Goal: Obtain resource: Download file/media

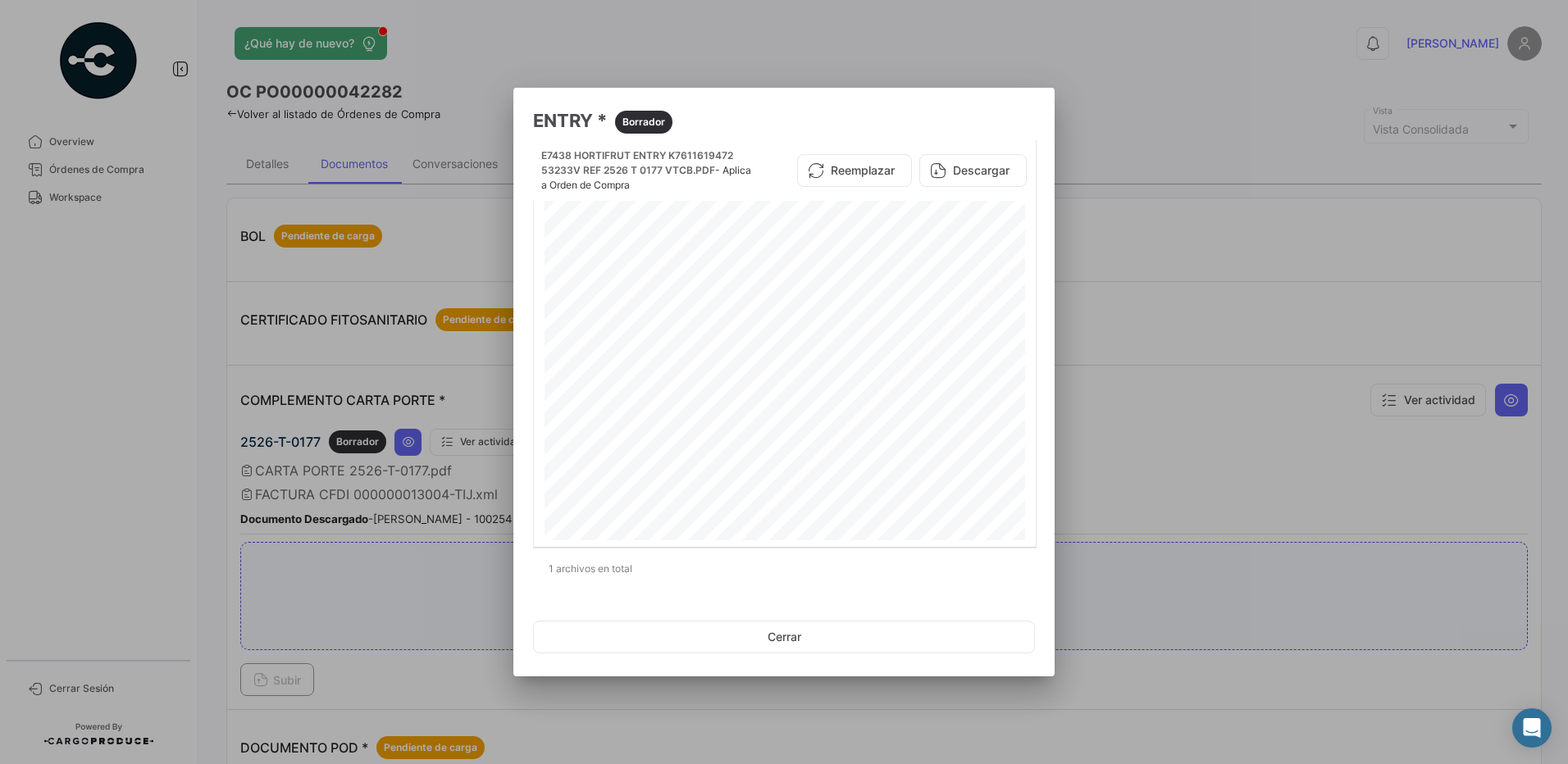
click at [836, 637] on button "Cerrar" at bounding box center [784, 637] width 502 height 33
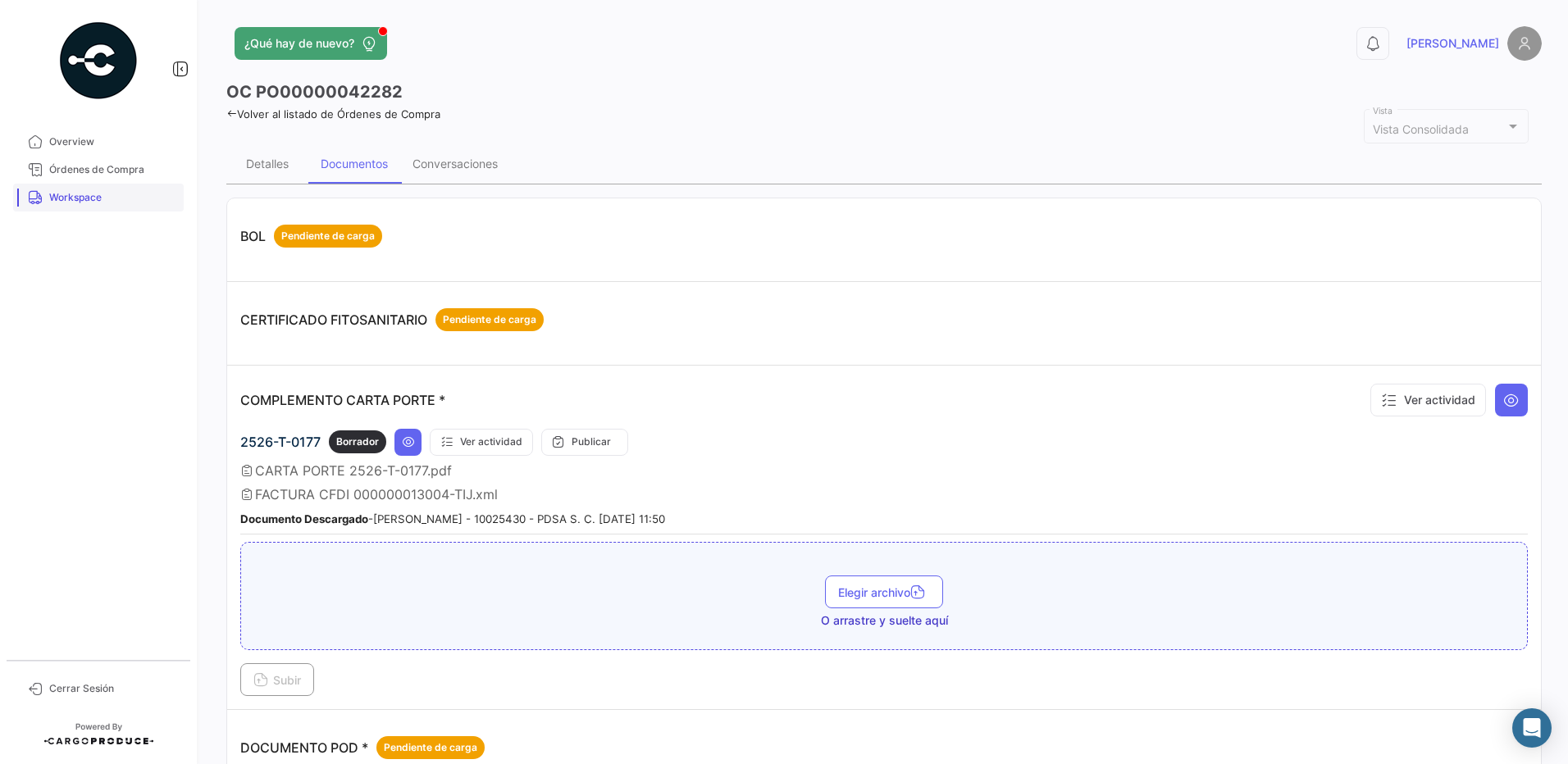
click at [92, 199] on span "Workspace" at bounding box center [113, 198] width 128 height 15
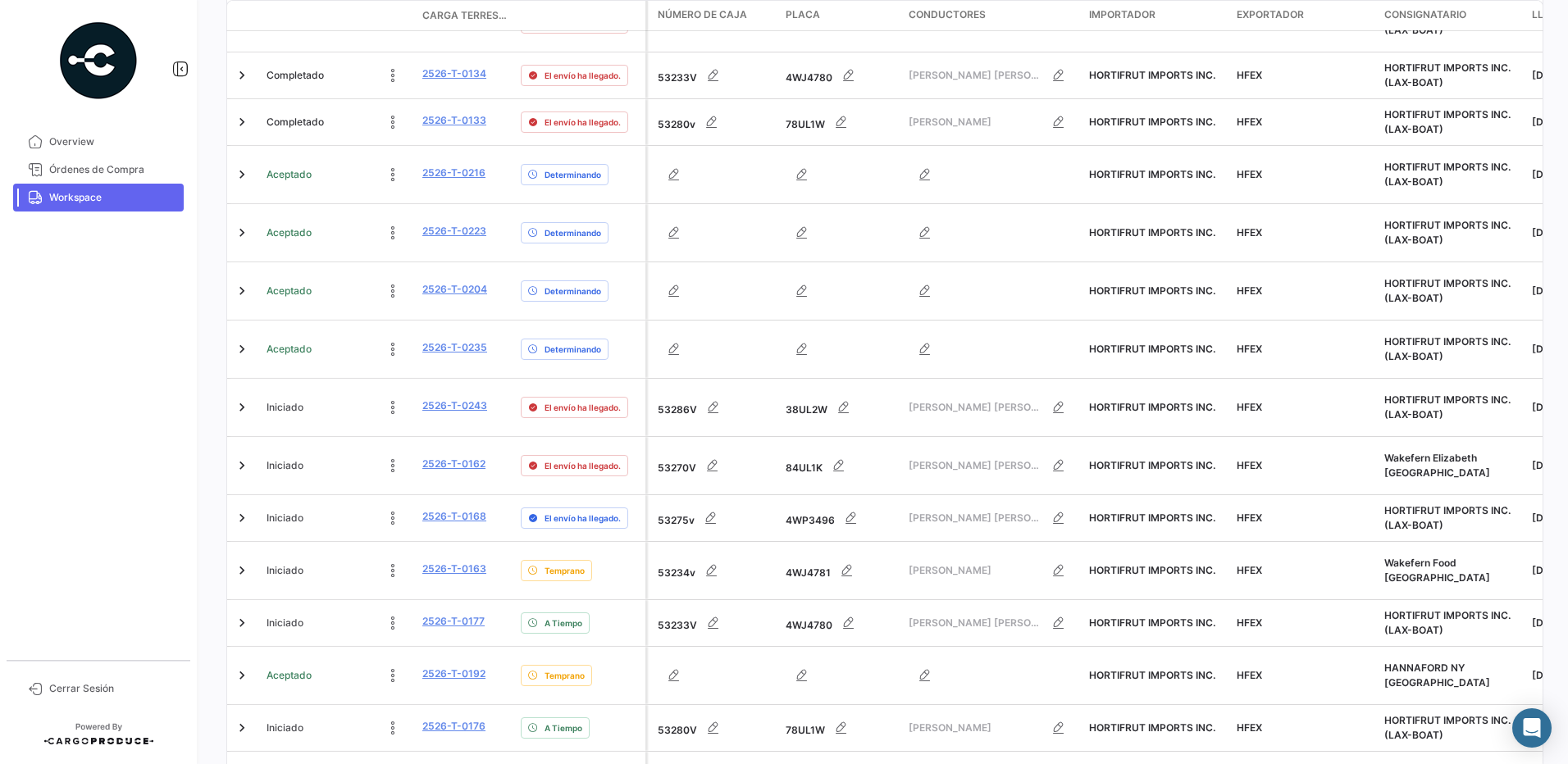
scroll to position [480, 0]
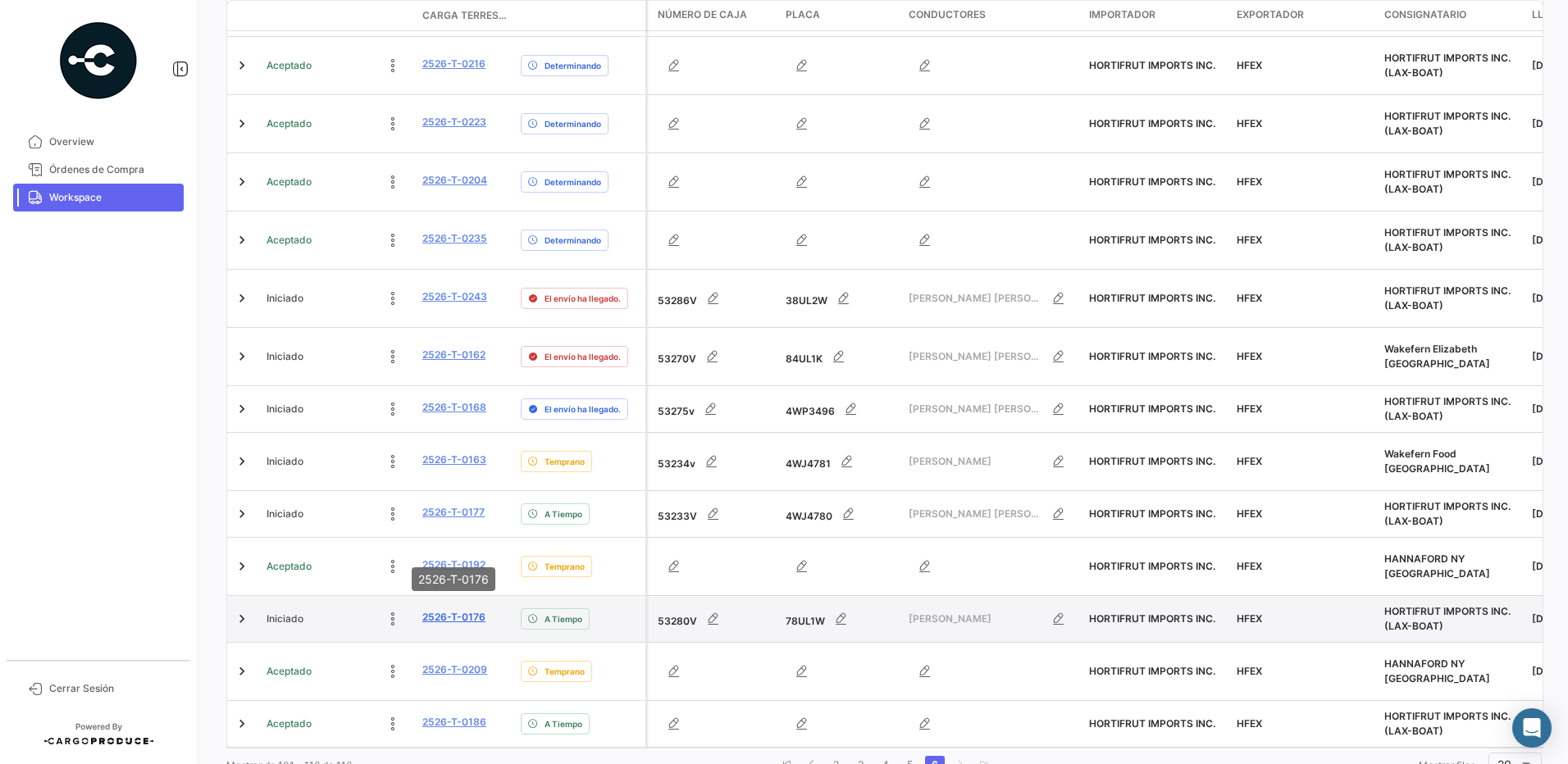
click at [446, 610] on link "2526-T-0176" at bounding box center [454, 617] width 63 height 15
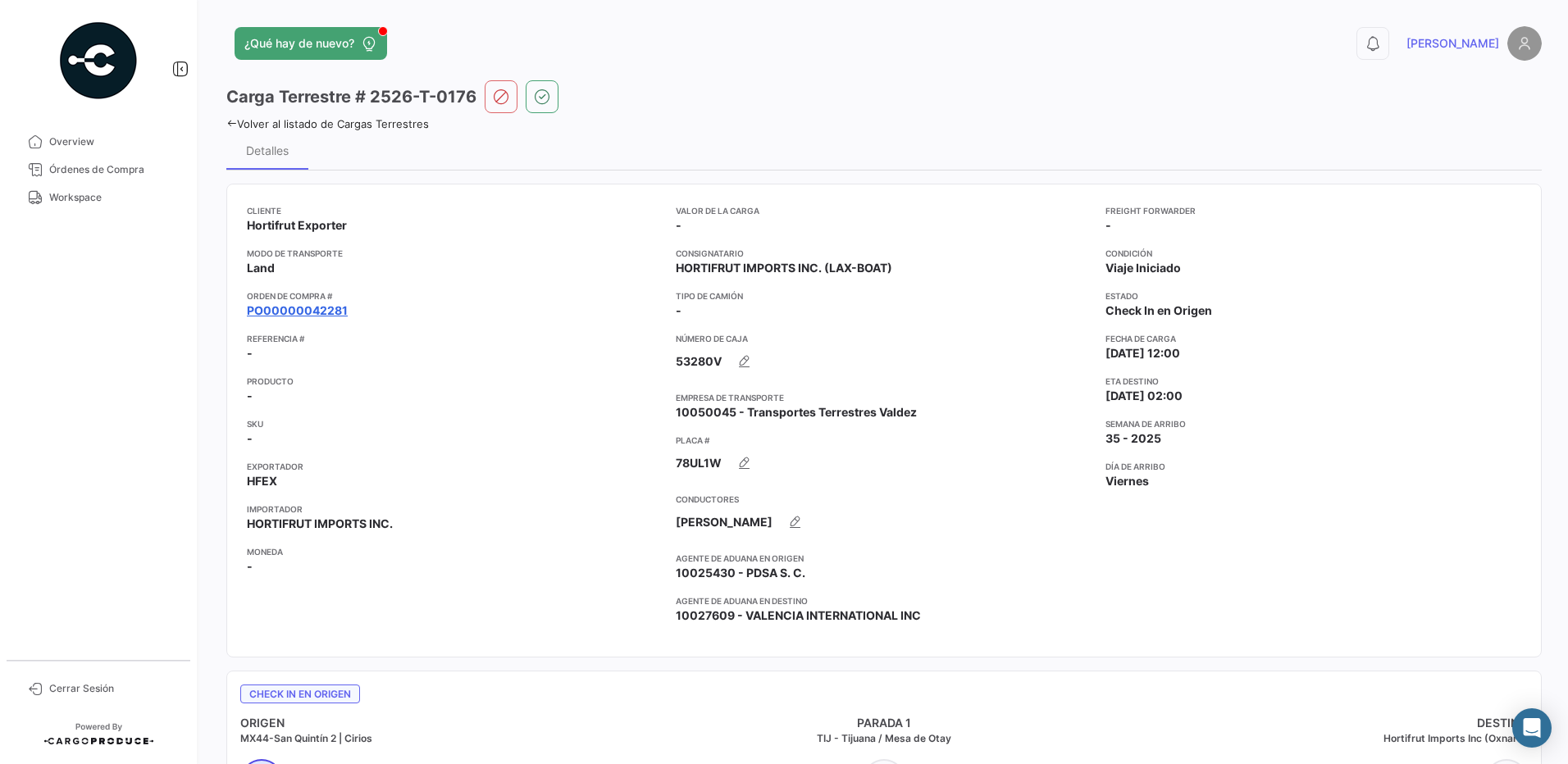
click at [327, 312] on link "PO00000042281" at bounding box center [297, 311] width 101 height 16
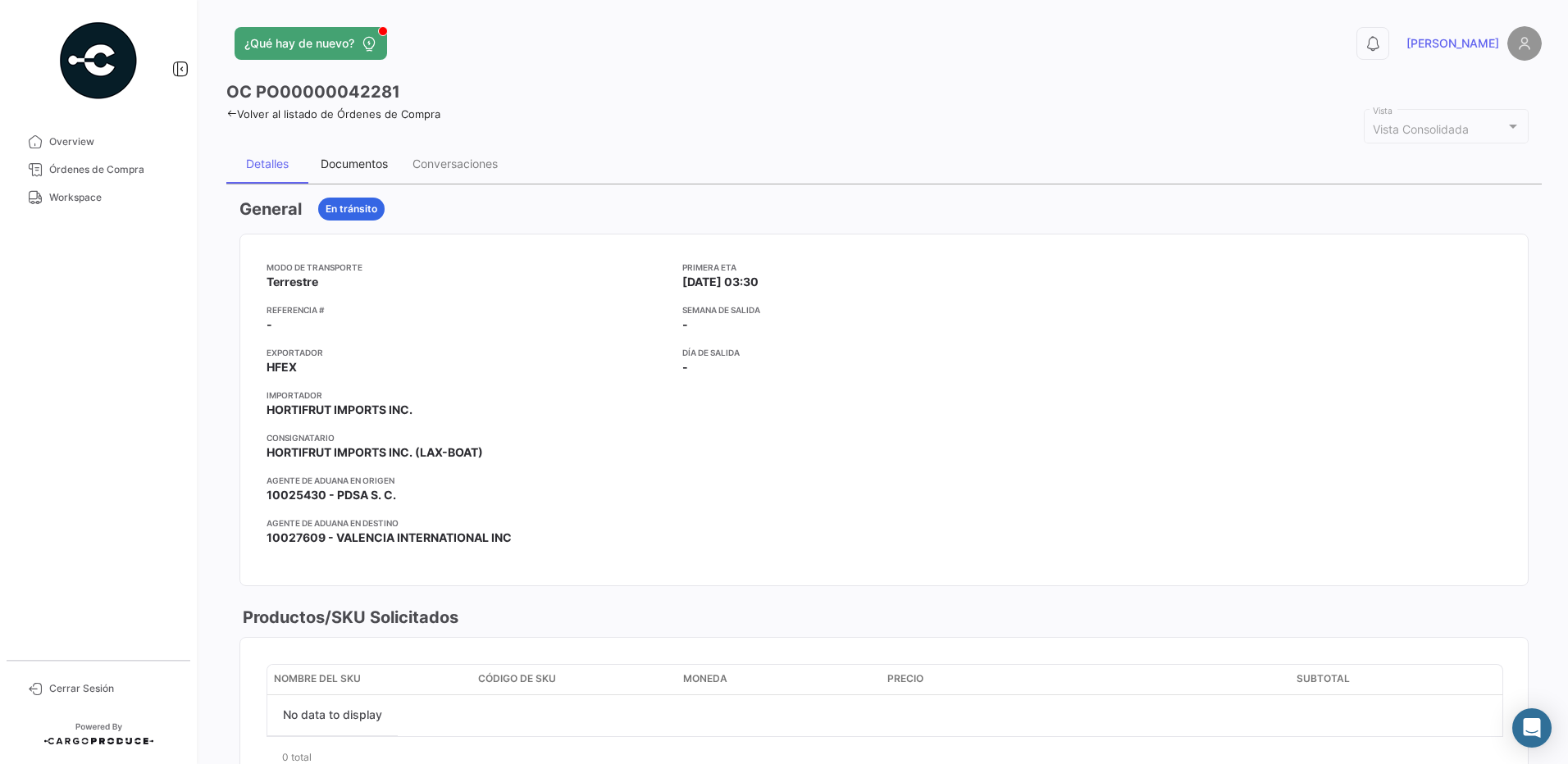
click at [356, 165] on div "Documentos" at bounding box center [354, 163] width 67 height 14
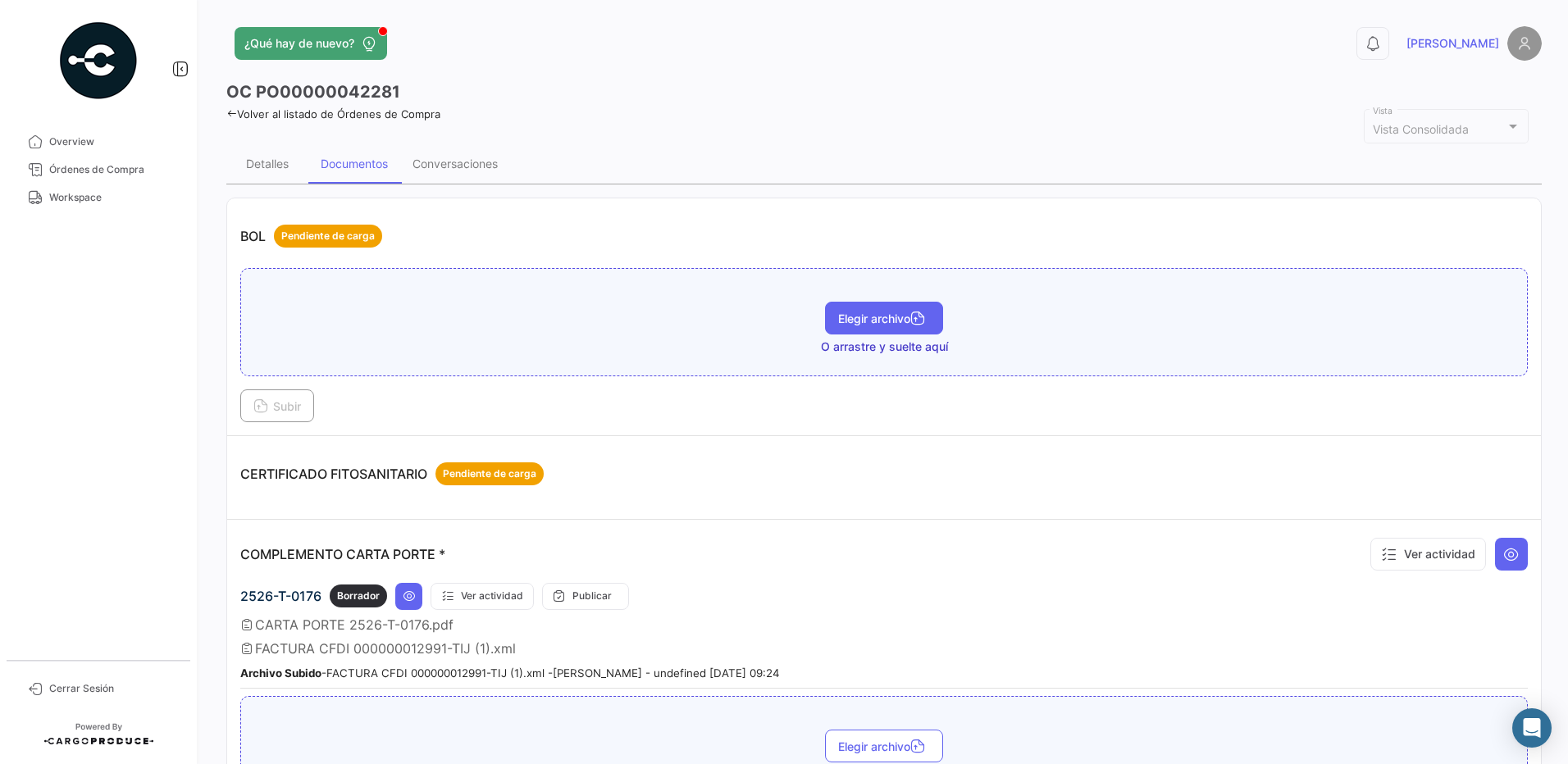
click at [895, 319] on span "Elegir archivo" at bounding box center [884, 318] width 92 height 14
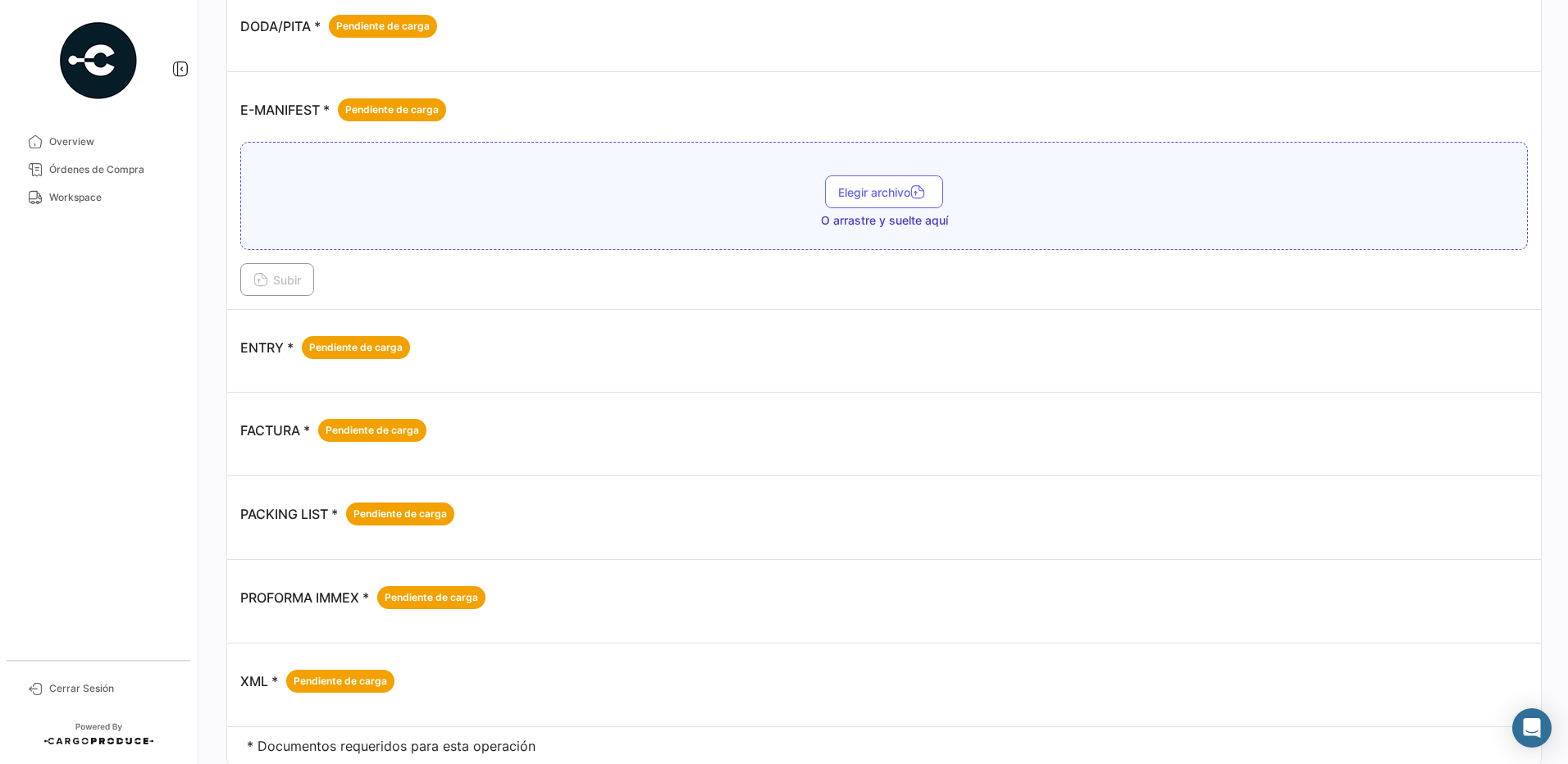
scroll to position [1169, 0]
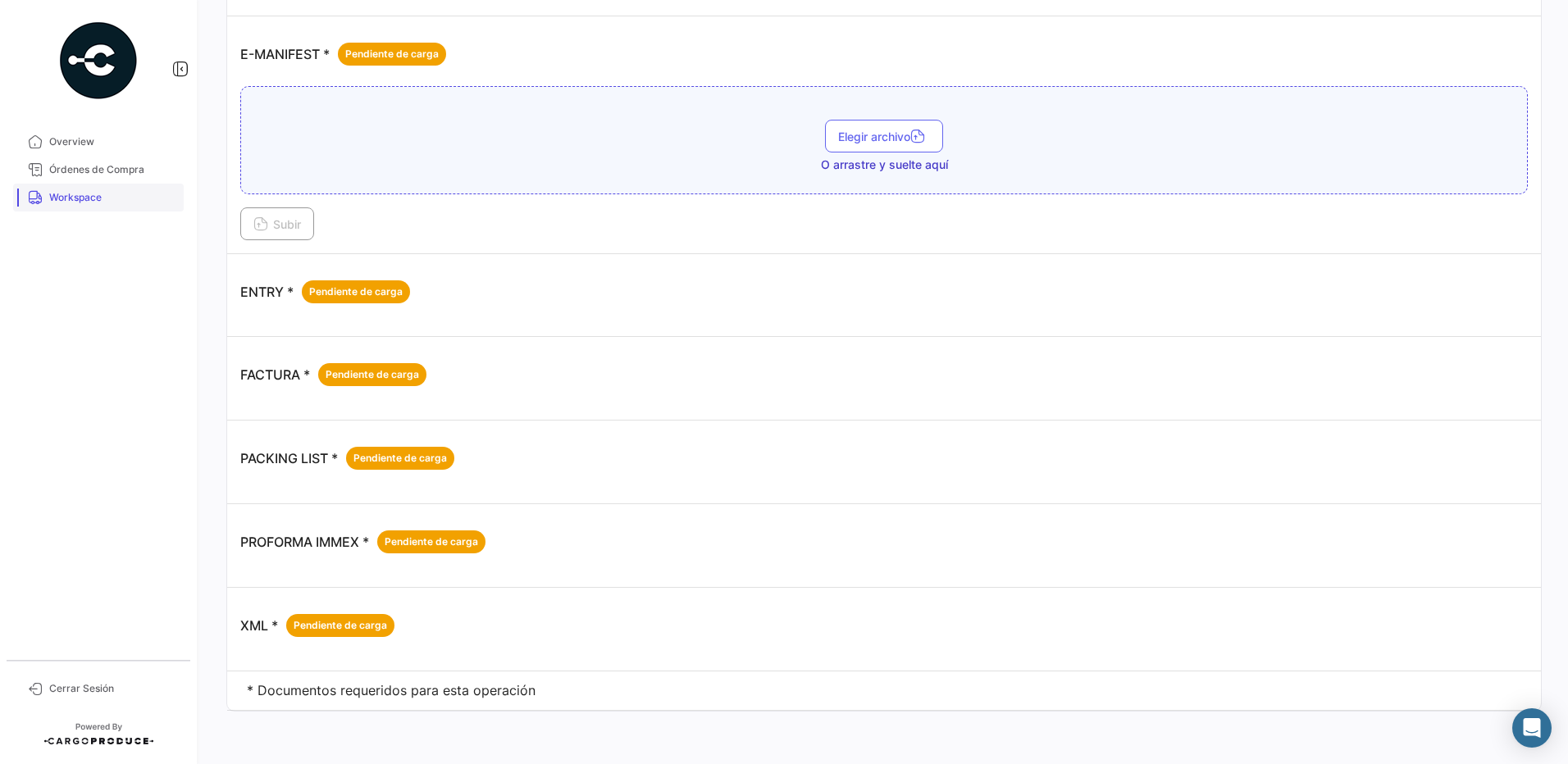
click at [84, 198] on span "Workspace" at bounding box center [113, 198] width 128 height 15
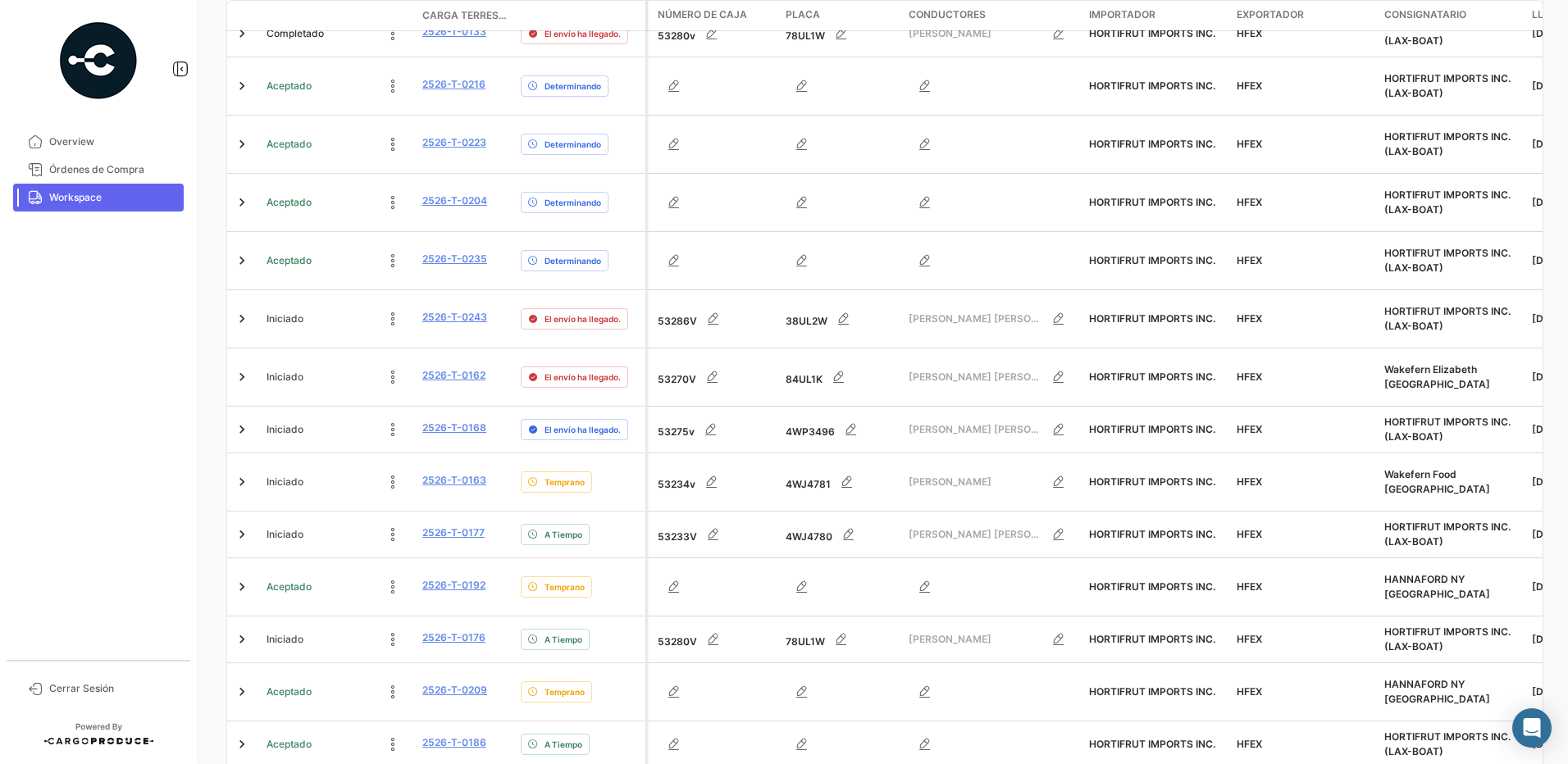
scroll to position [480, 0]
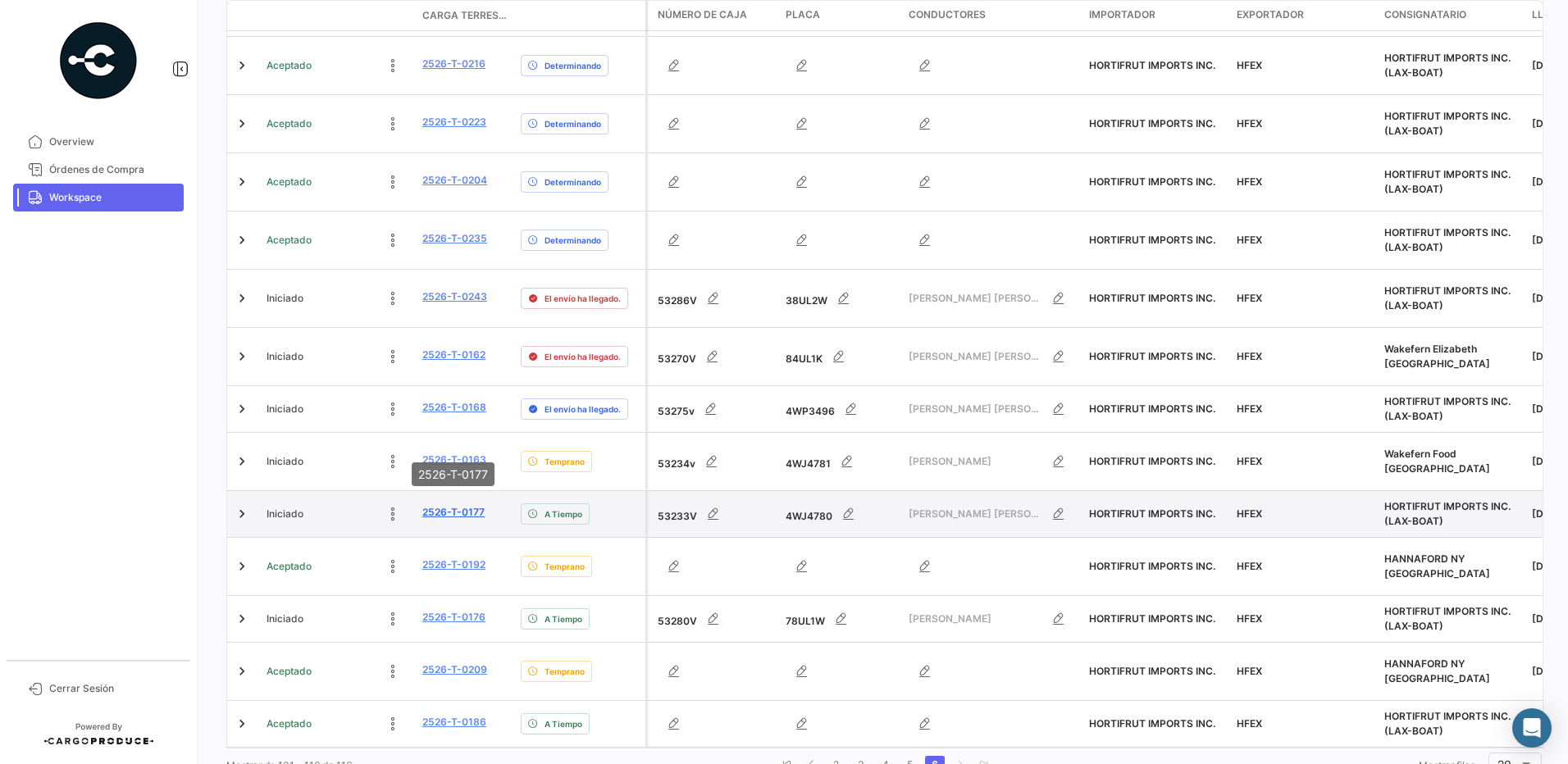
click at [473, 506] on link "2526-T-0177" at bounding box center [454, 513] width 62 height 15
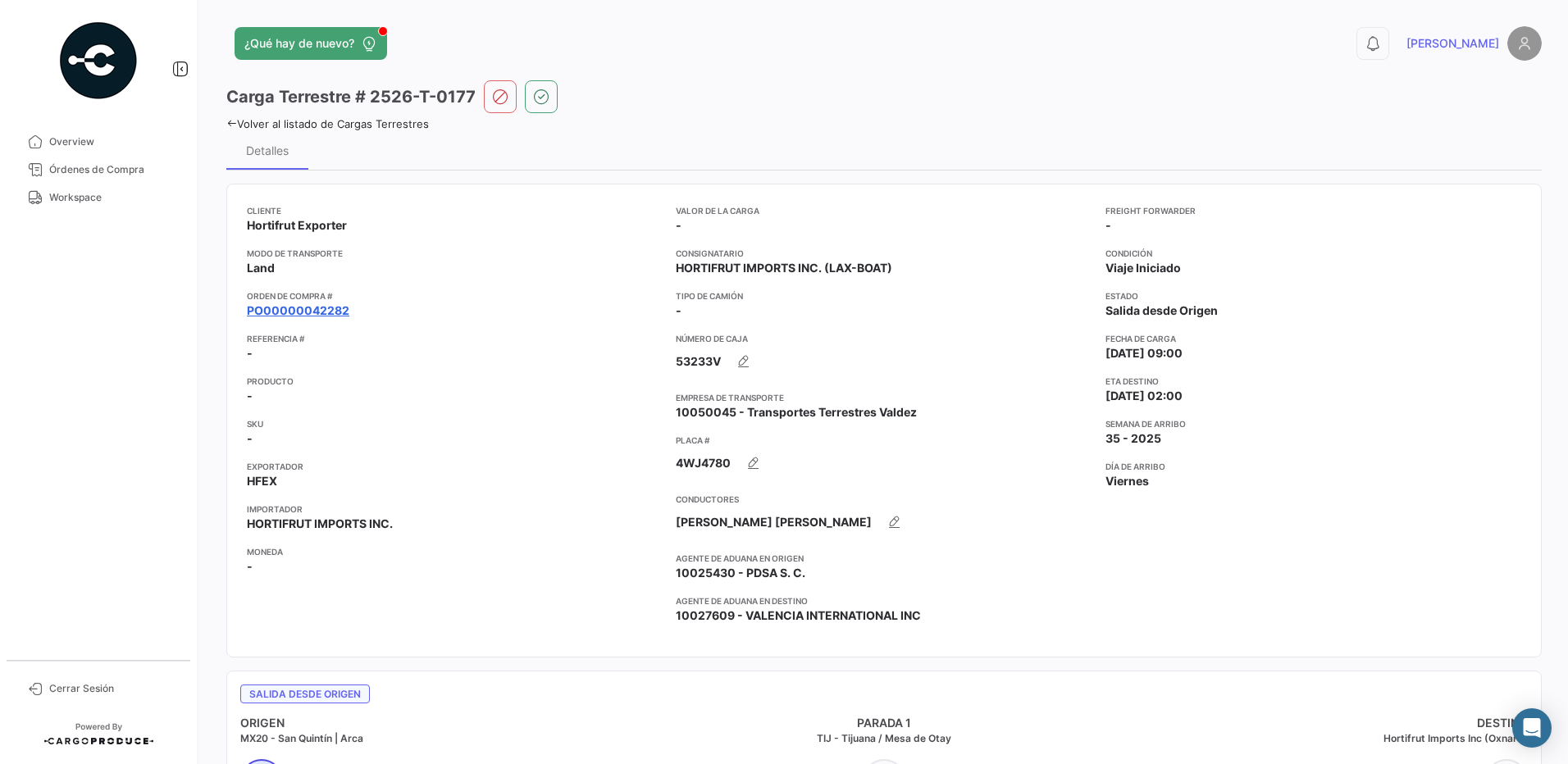
click at [295, 311] on link "PO00000042282" at bounding box center [298, 311] width 103 height 16
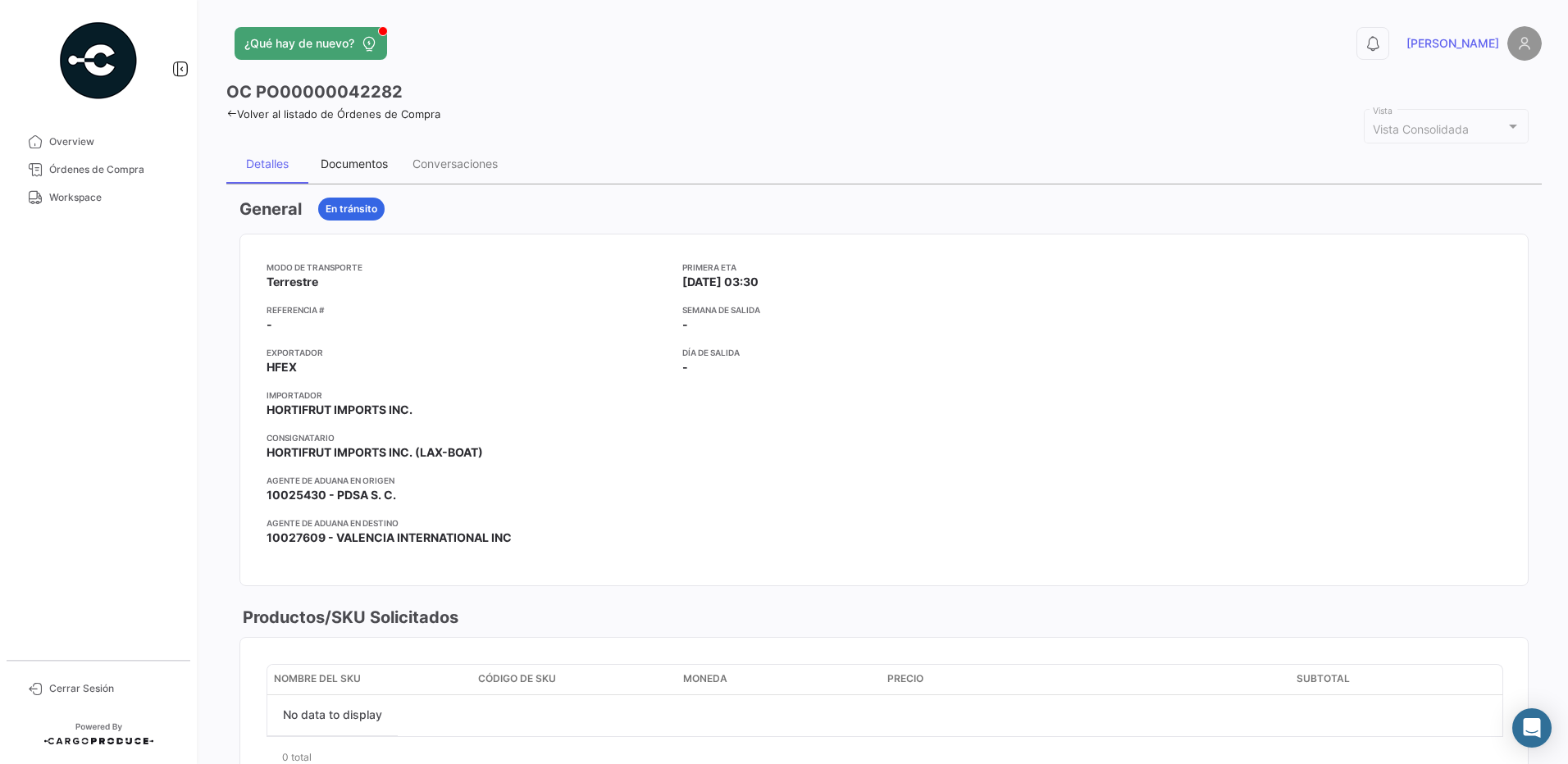
click at [376, 162] on div "Documentos" at bounding box center [354, 163] width 67 height 14
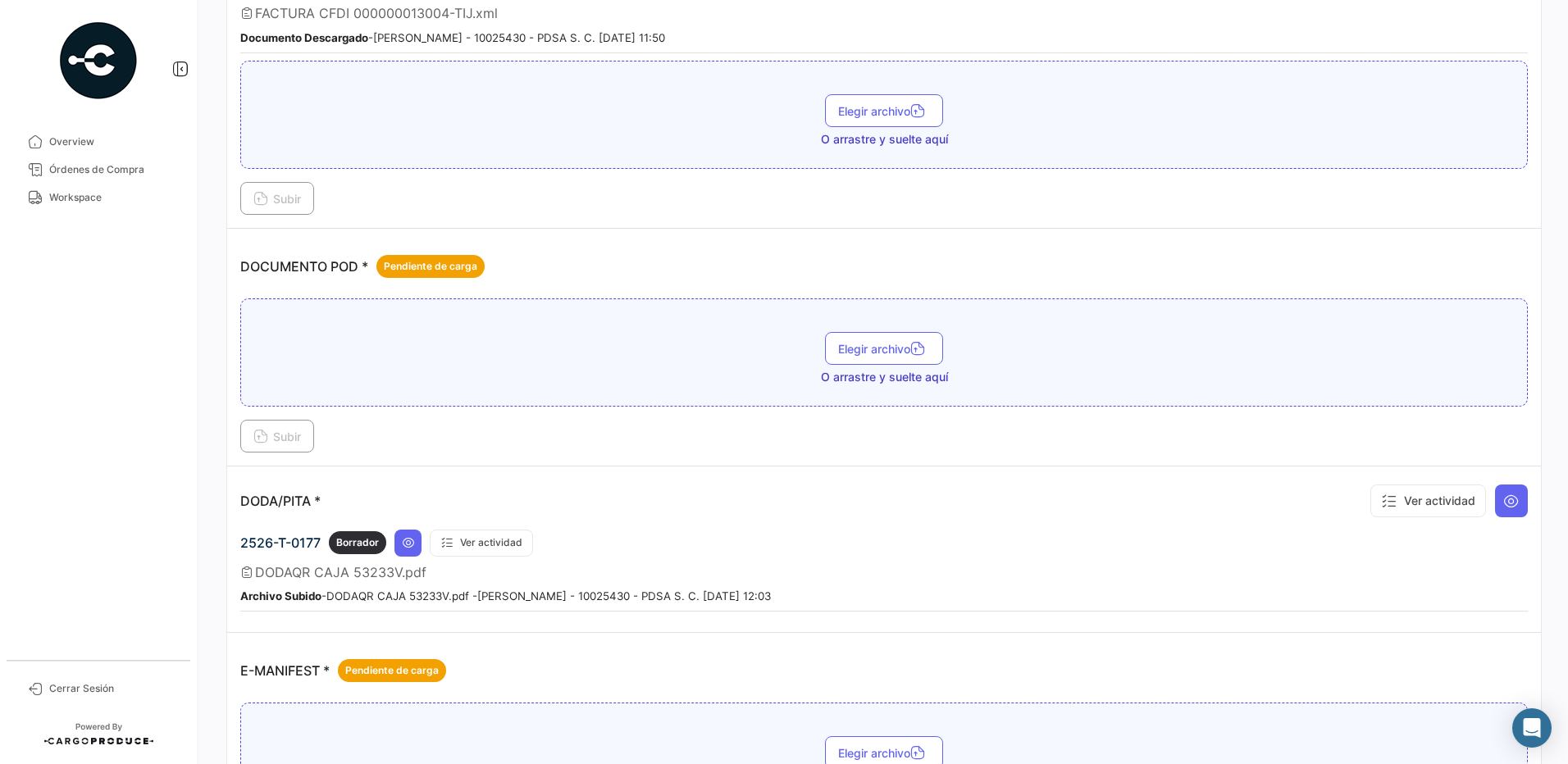
scroll to position [794, 0]
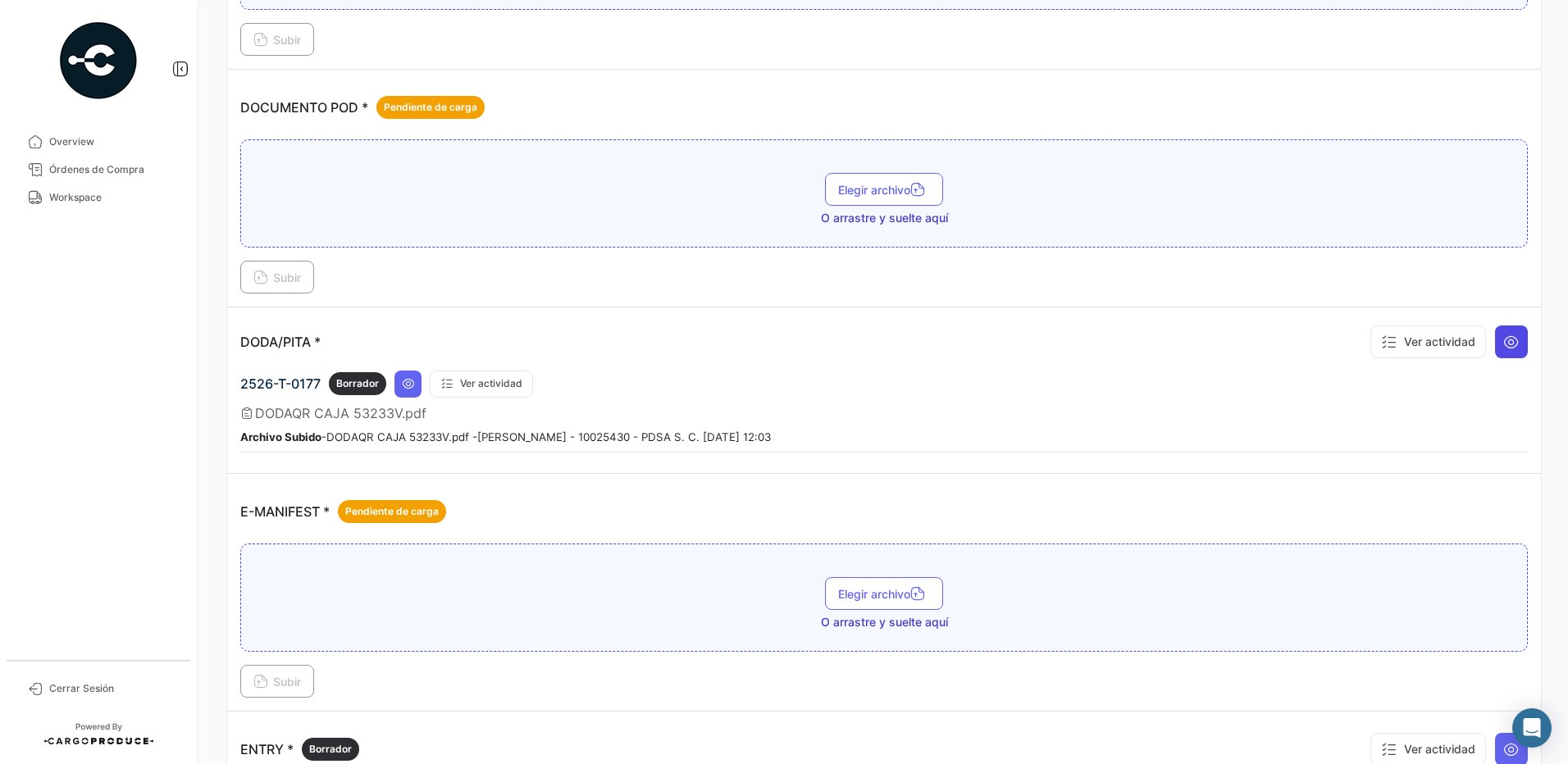
click at [1506, 345] on icon at bounding box center [1511, 342] width 16 height 16
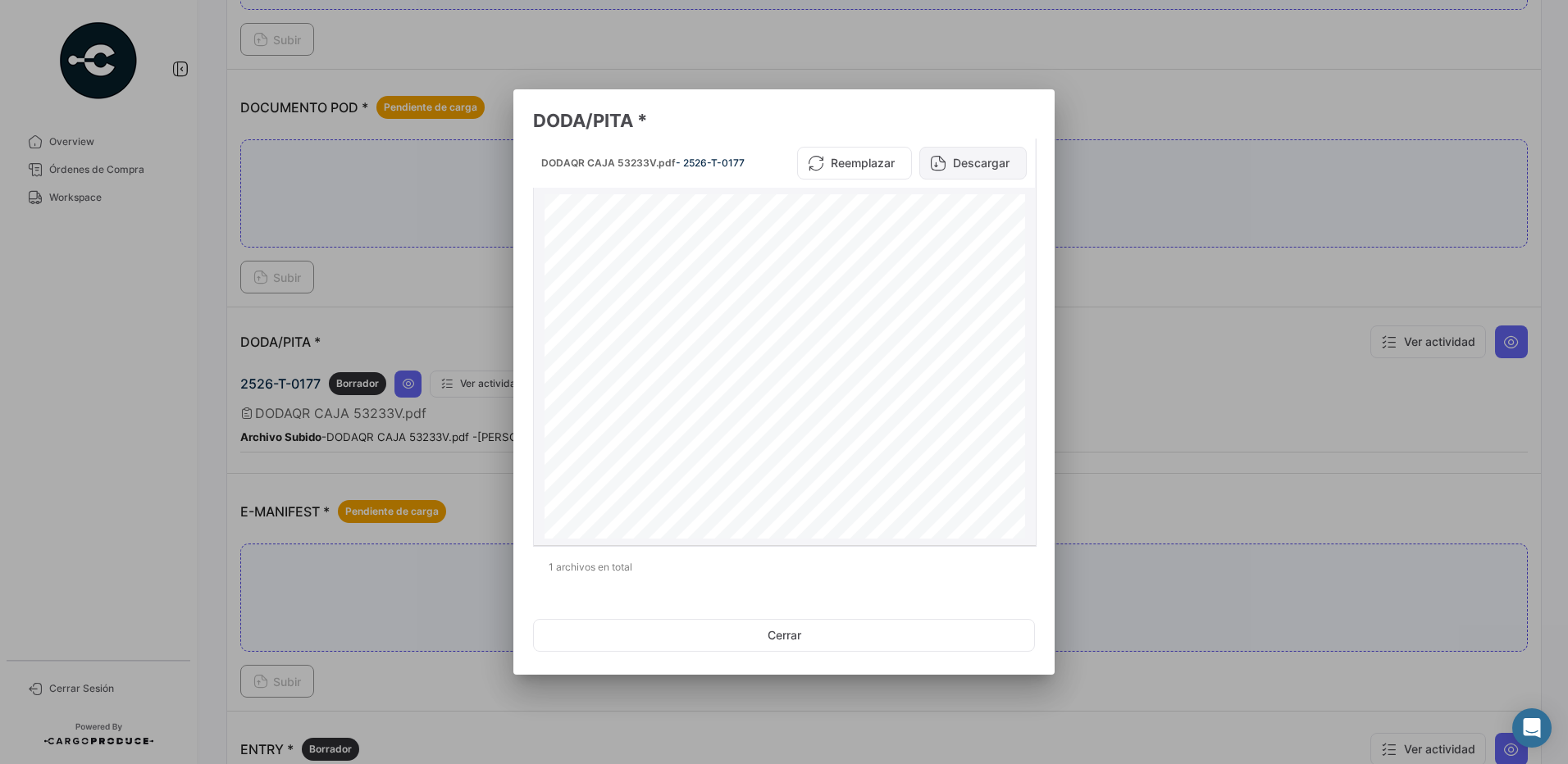
click at [968, 166] on button "Descargar" at bounding box center [972, 163] width 107 height 33
click at [846, 624] on button "Cerrar" at bounding box center [784, 635] width 502 height 33
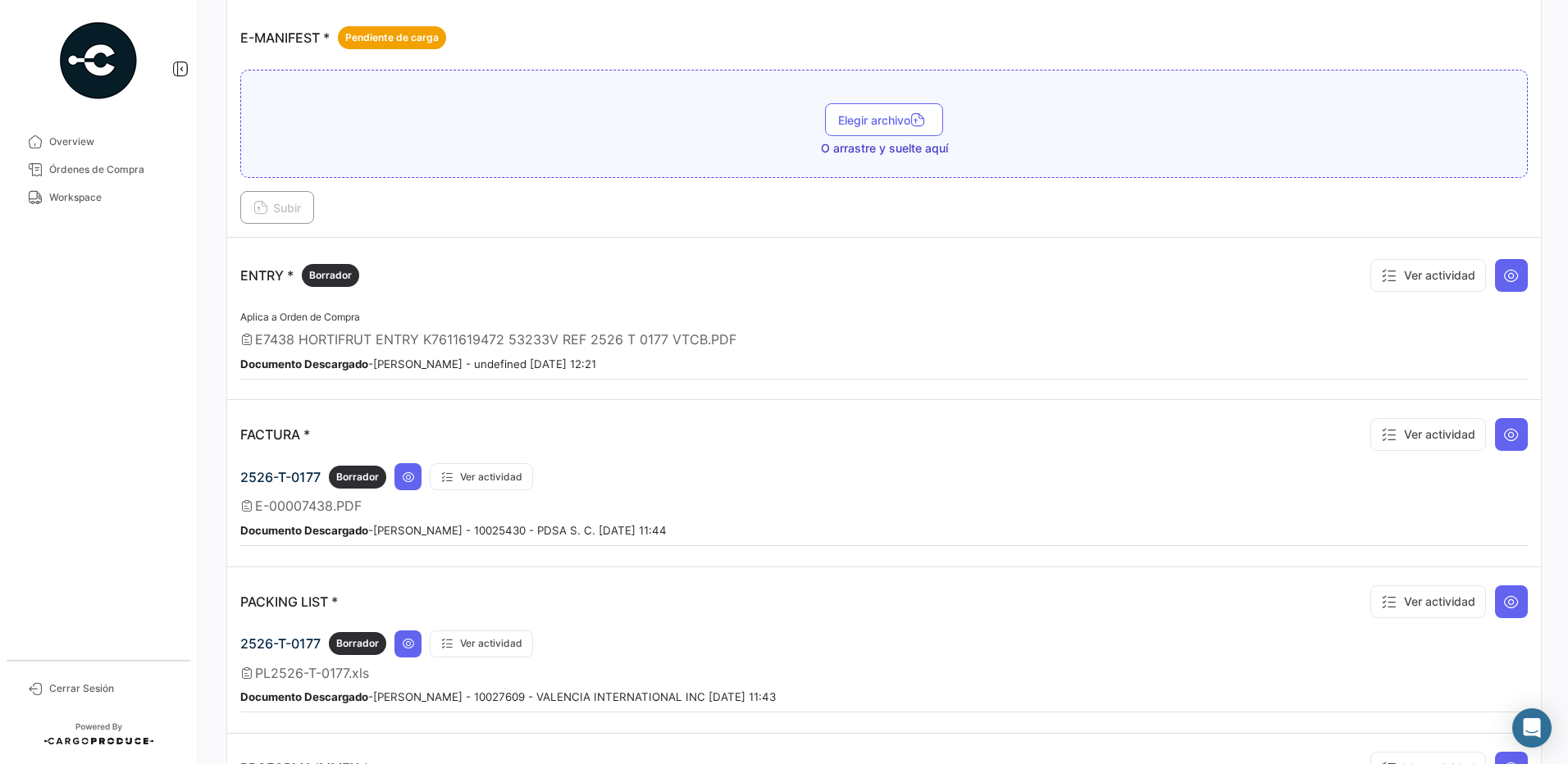
scroll to position [1309, 0]
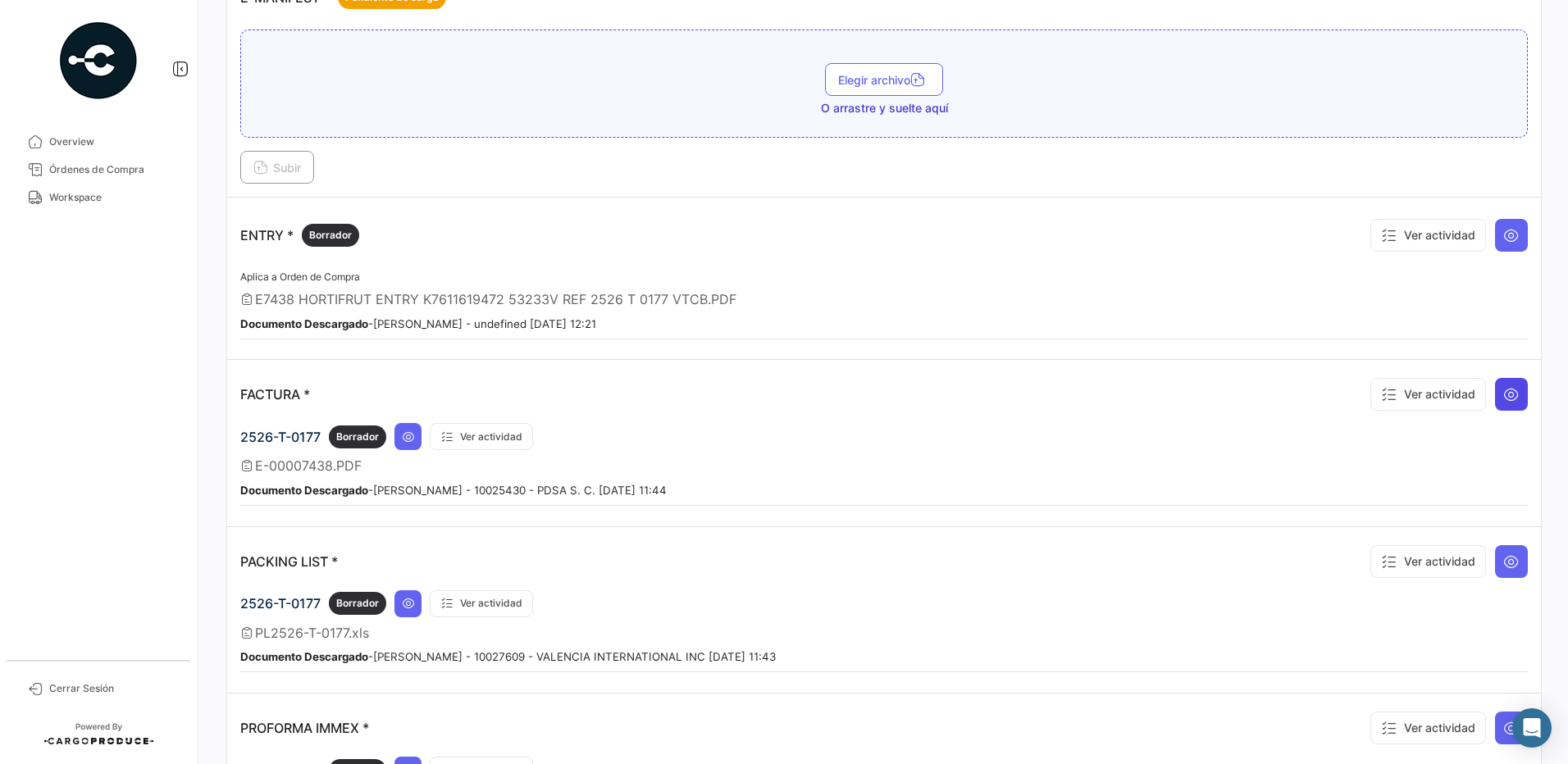
click at [1511, 397] on icon at bounding box center [1511, 395] width 16 height 16
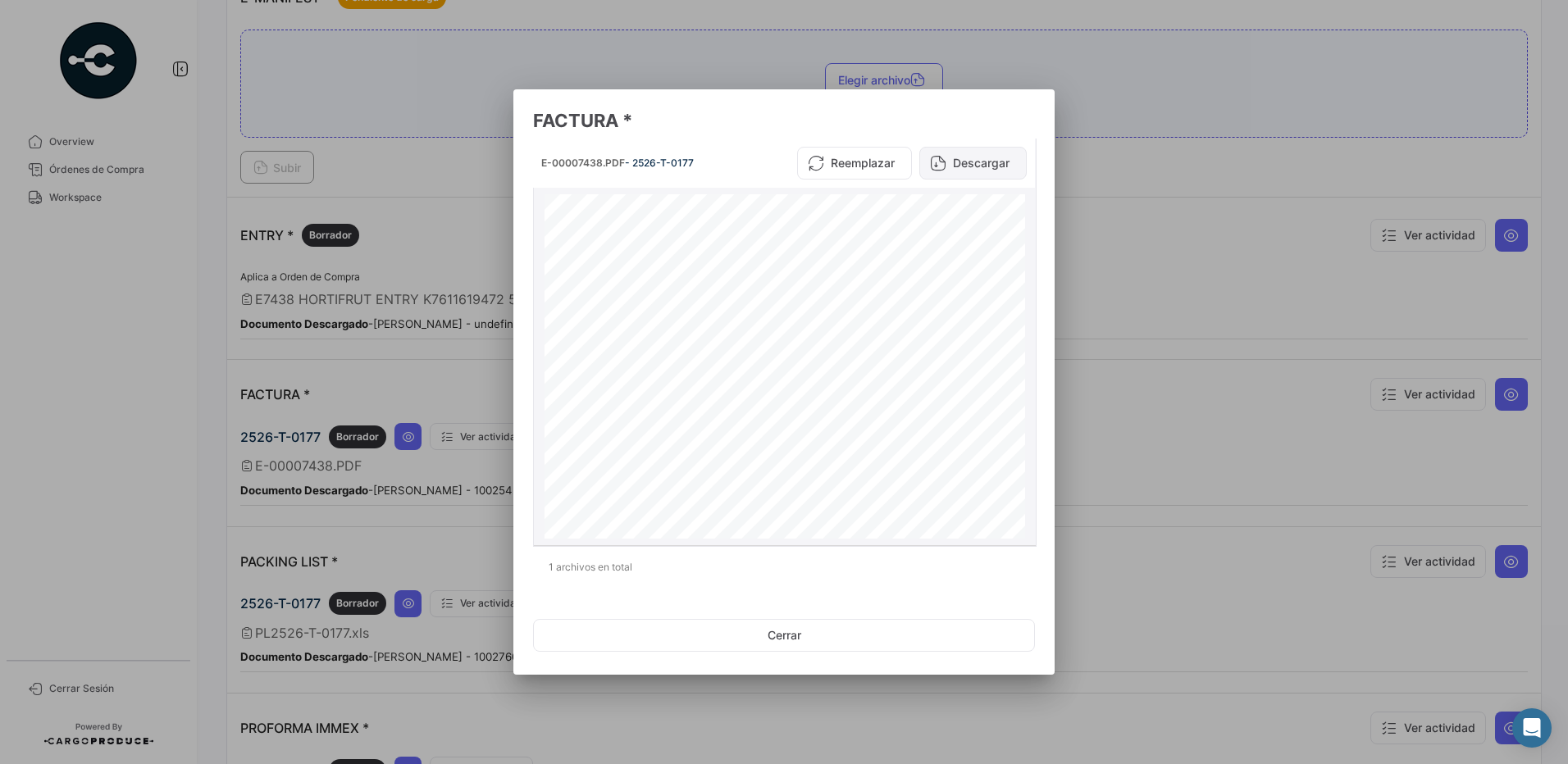
click at [962, 166] on button "Descargar" at bounding box center [972, 163] width 107 height 33
click at [845, 632] on button "Cerrar" at bounding box center [784, 635] width 502 height 33
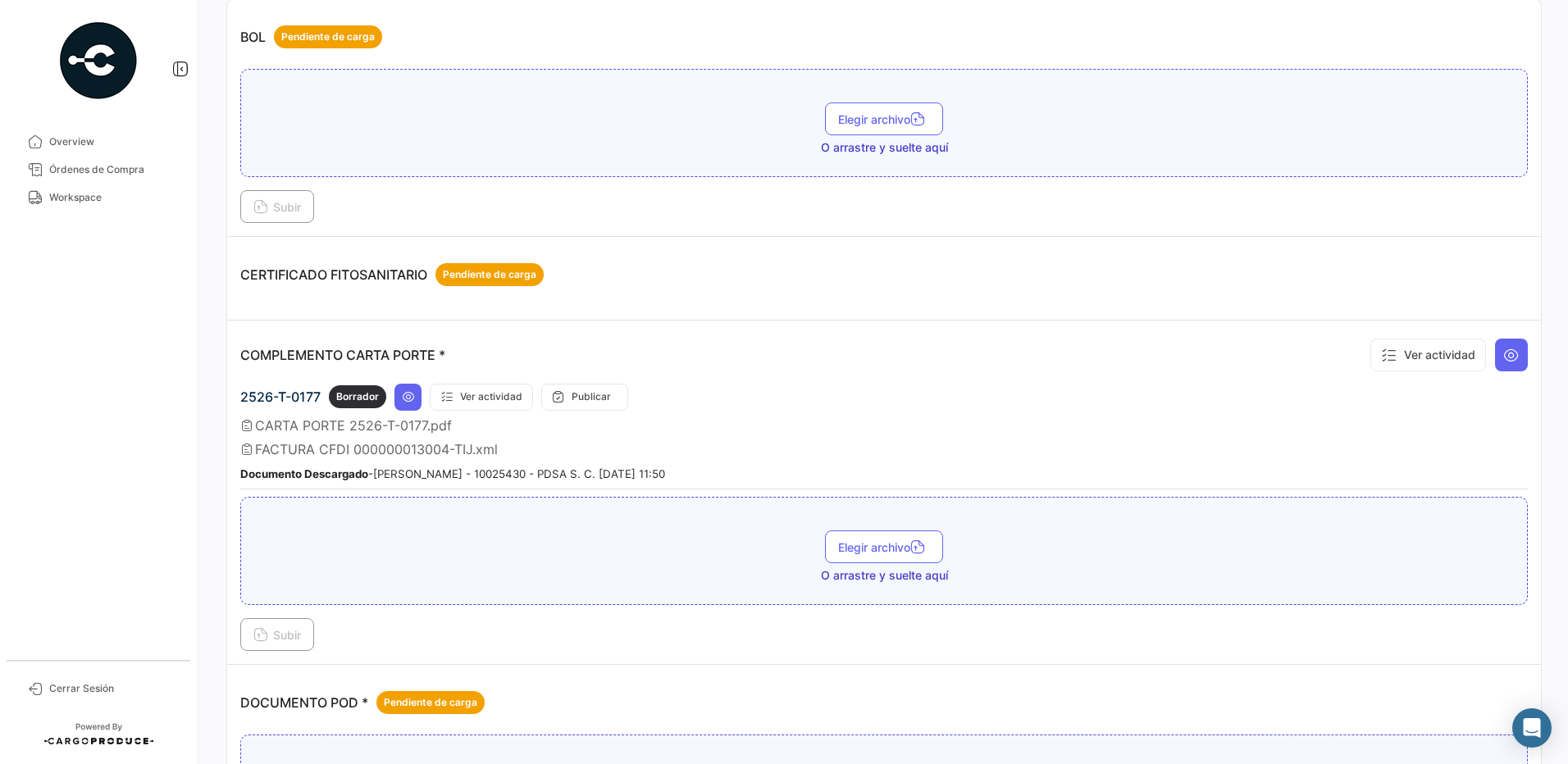
scroll to position [0, 0]
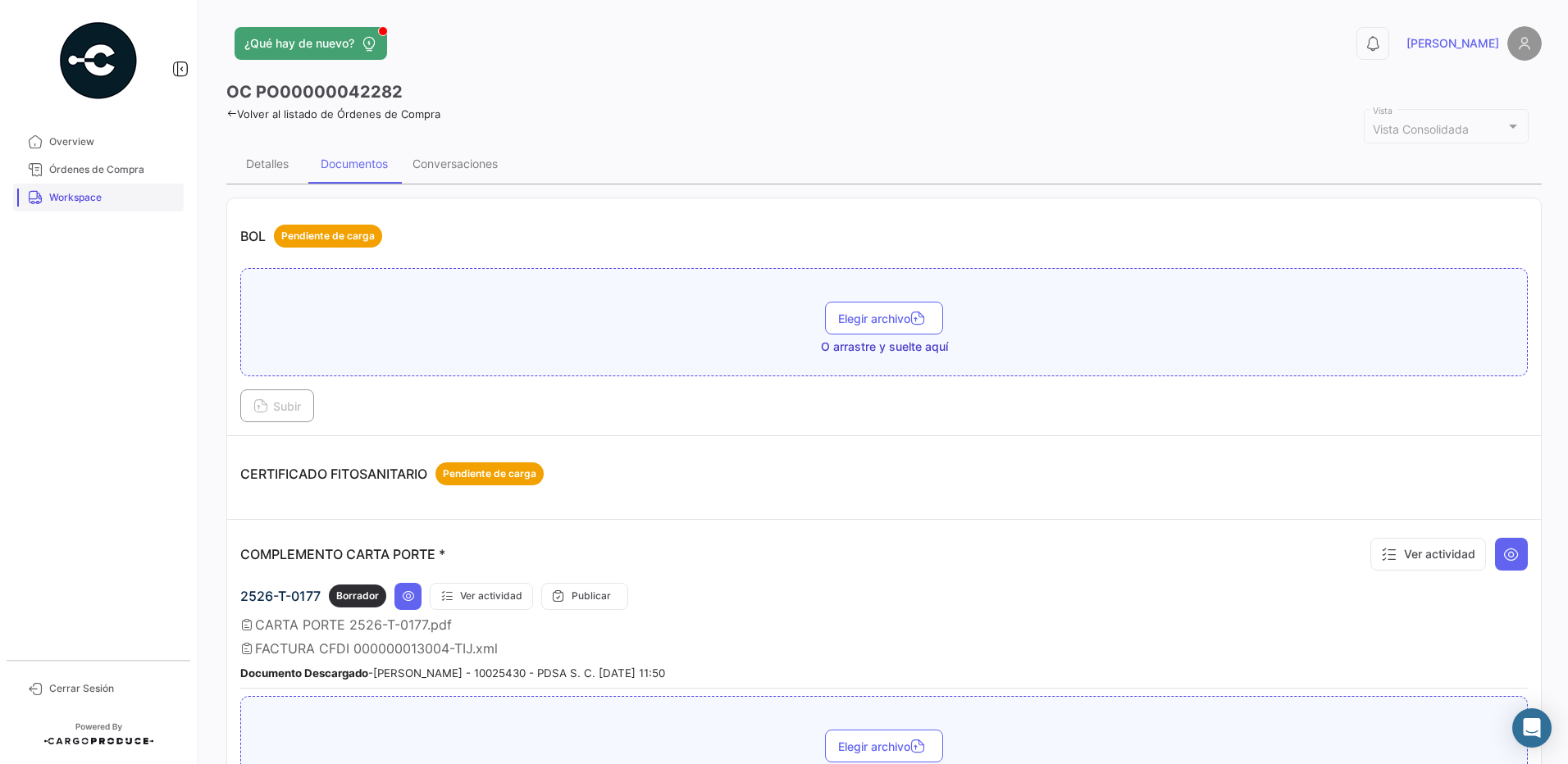
click at [107, 198] on span "Workspace" at bounding box center [113, 198] width 128 height 15
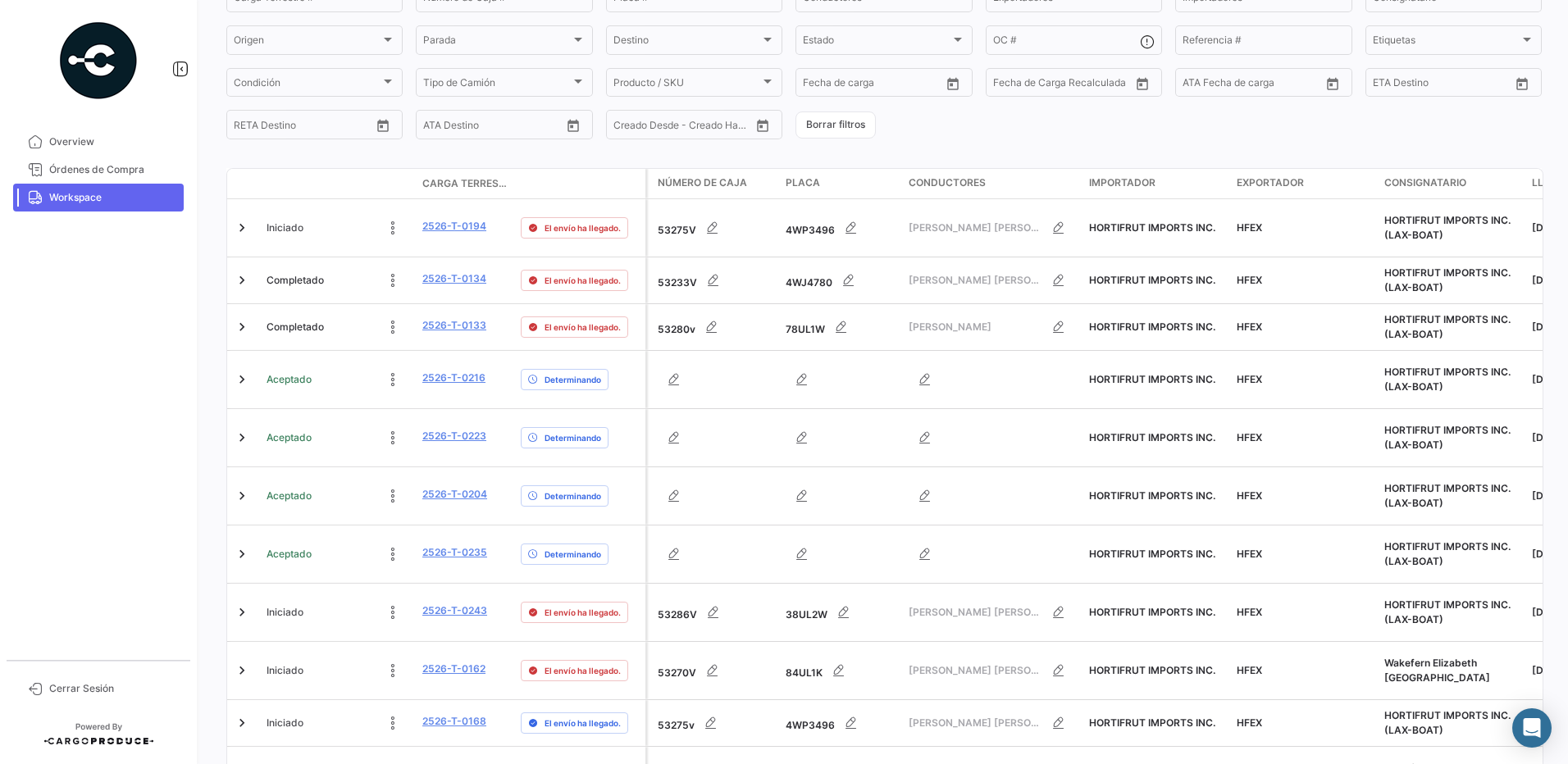
scroll to position [480, 0]
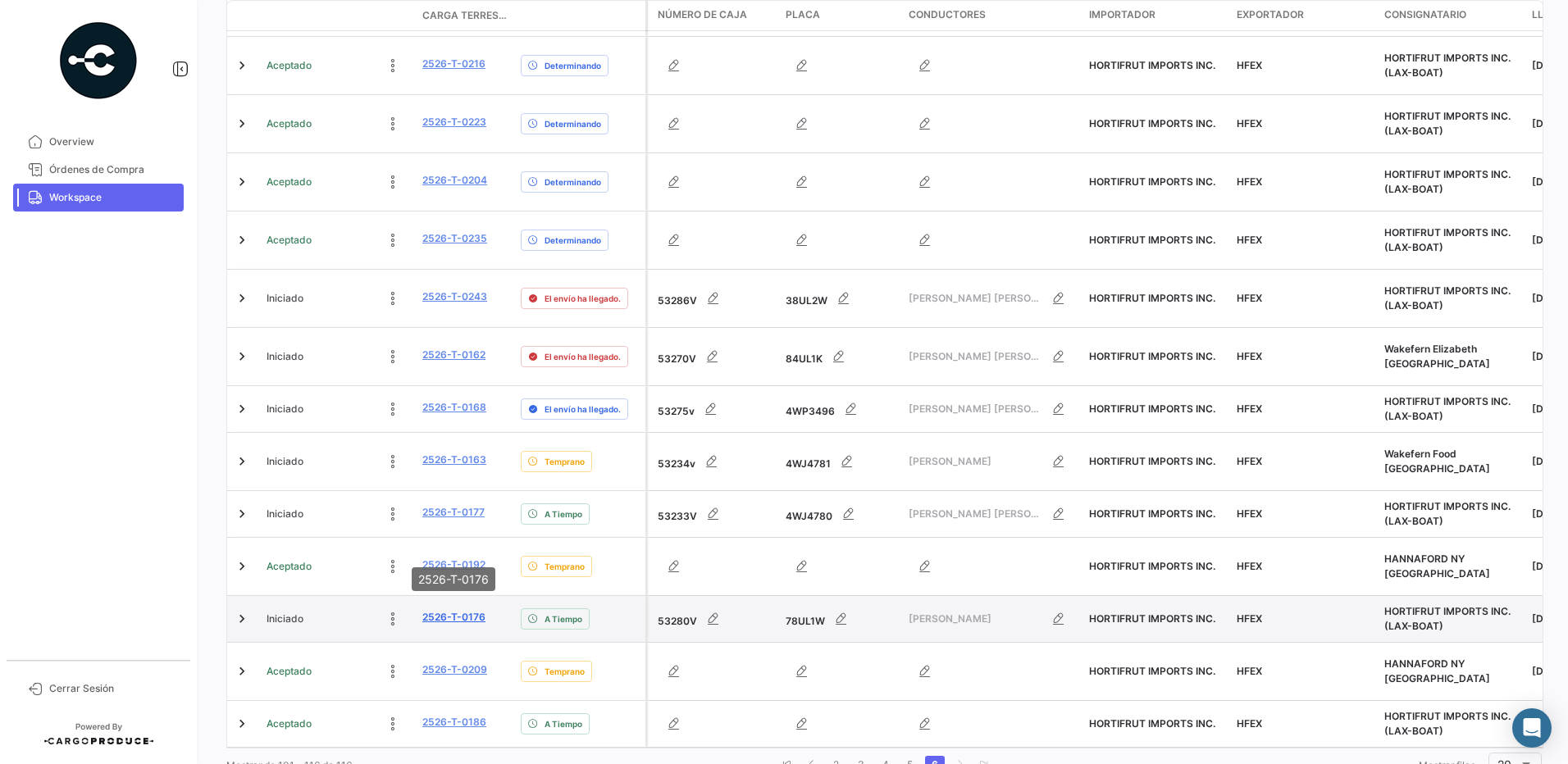
click at [460, 610] on link "2526-T-0176" at bounding box center [454, 617] width 63 height 15
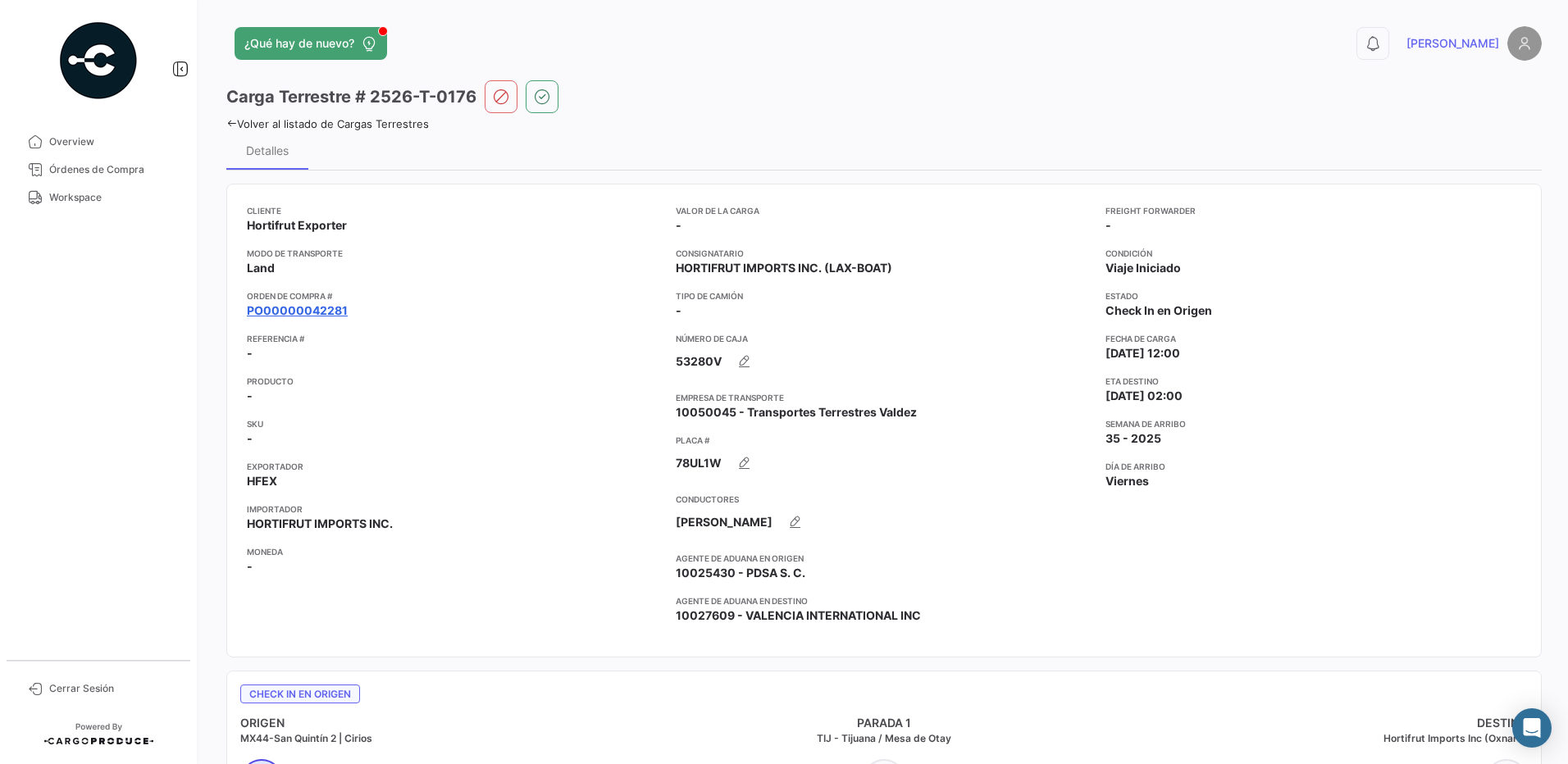
click at [314, 311] on link "PO00000042281" at bounding box center [297, 311] width 101 height 16
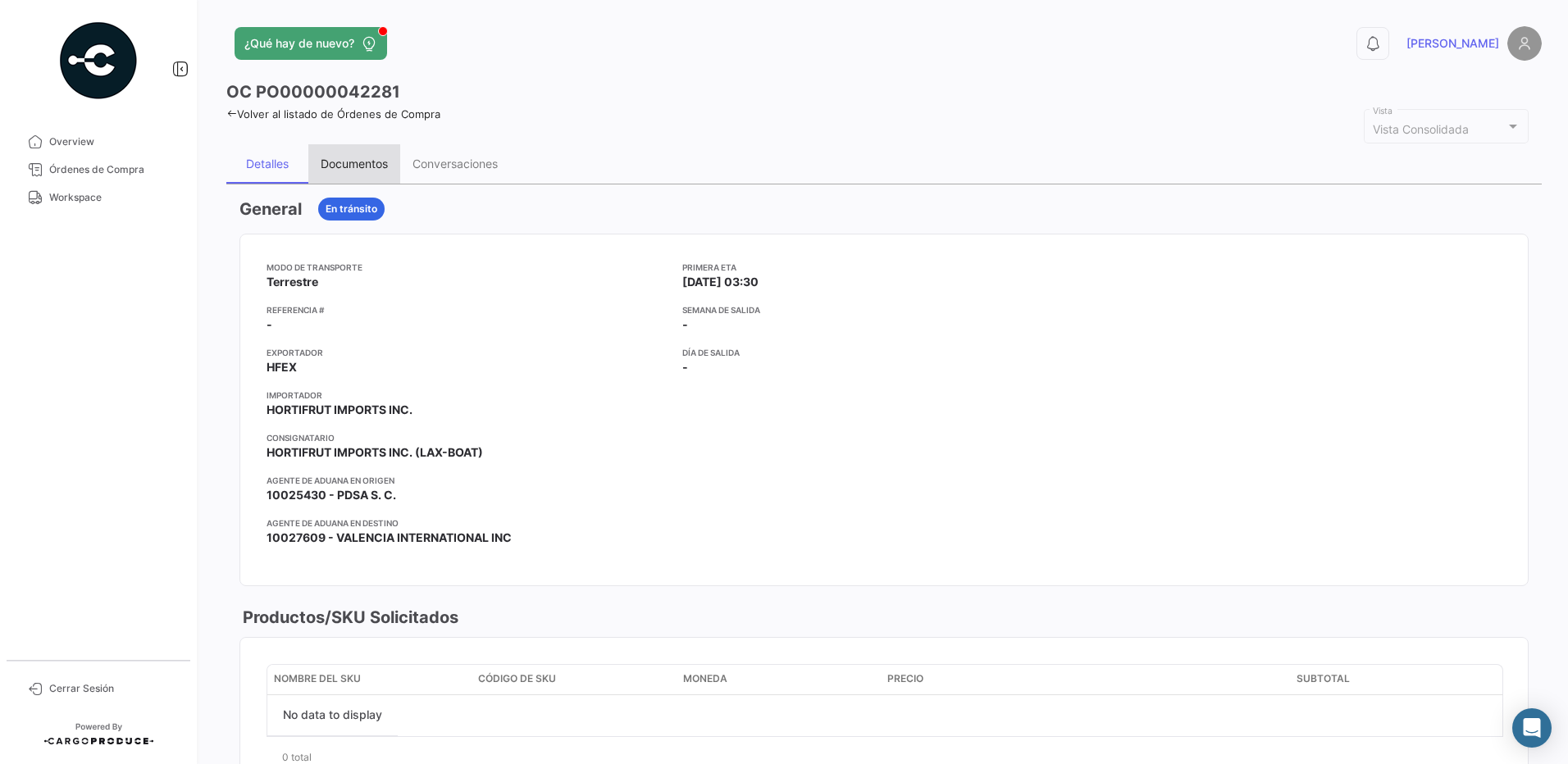
click at [363, 163] on div "Documentos" at bounding box center [354, 163] width 67 height 14
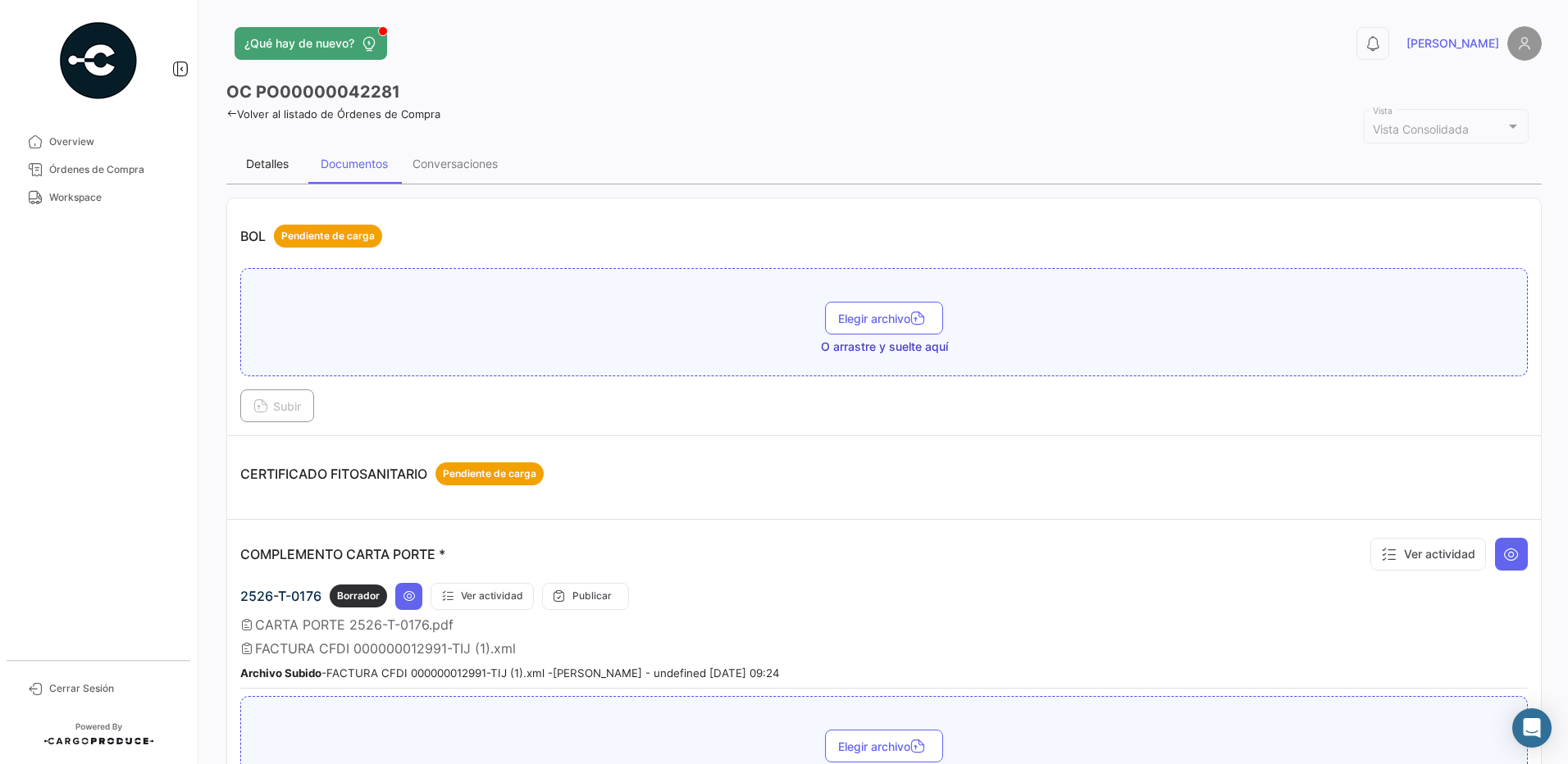
click at [263, 166] on div "Detalles" at bounding box center [267, 163] width 43 height 14
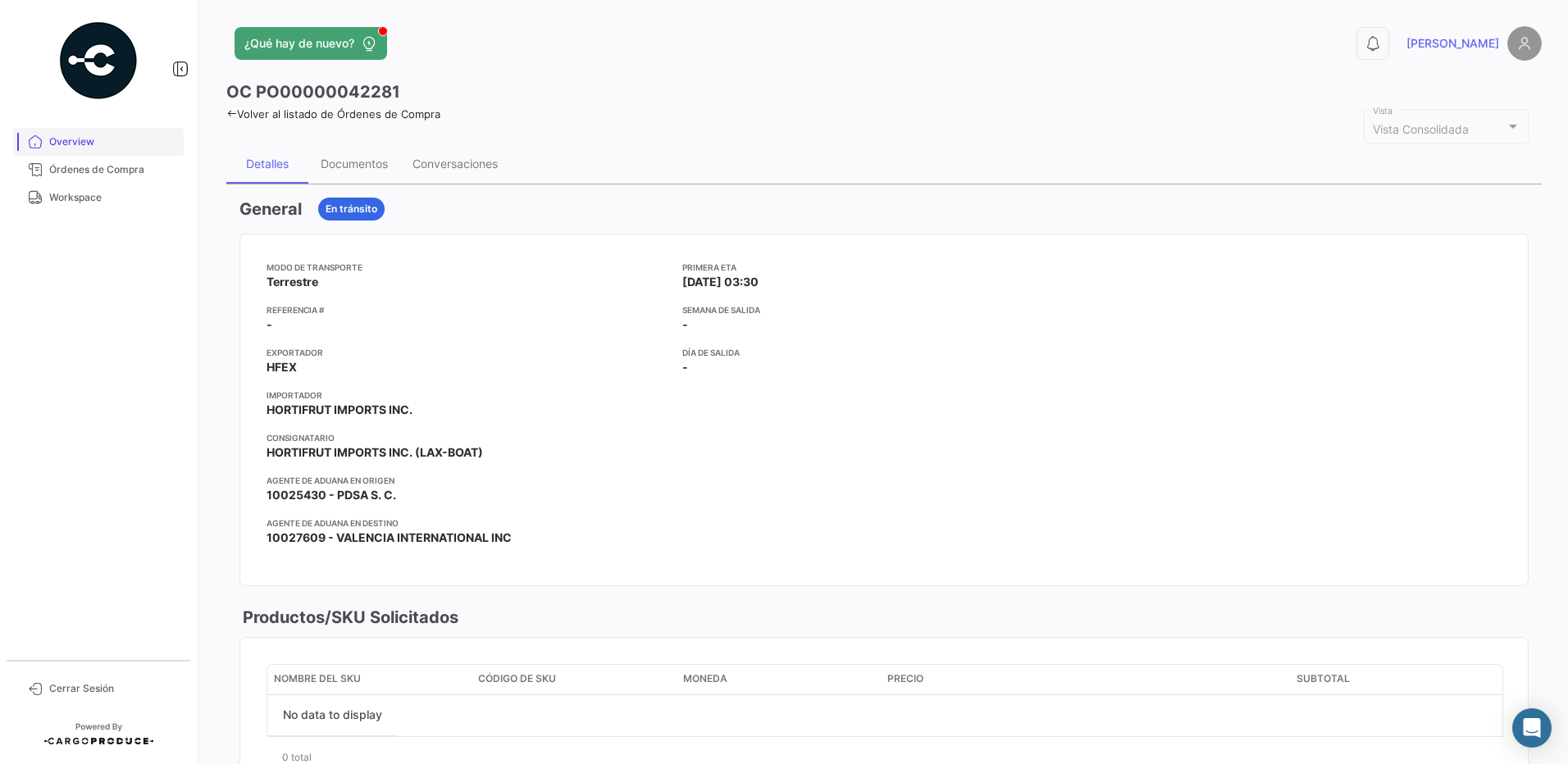
click at [90, 149] on span "Overview" at bounding box center [113, 142] width 128 height 15
click at [92, 177] on link "Órdenes de Compra" at bounding box center [98, 170] width 171 height 28
click at [76, 208] on link "Workspace" at bounding box center [98, 198] width 171 height 28
